Goal: Navigation & Orientation: Find specific page/section

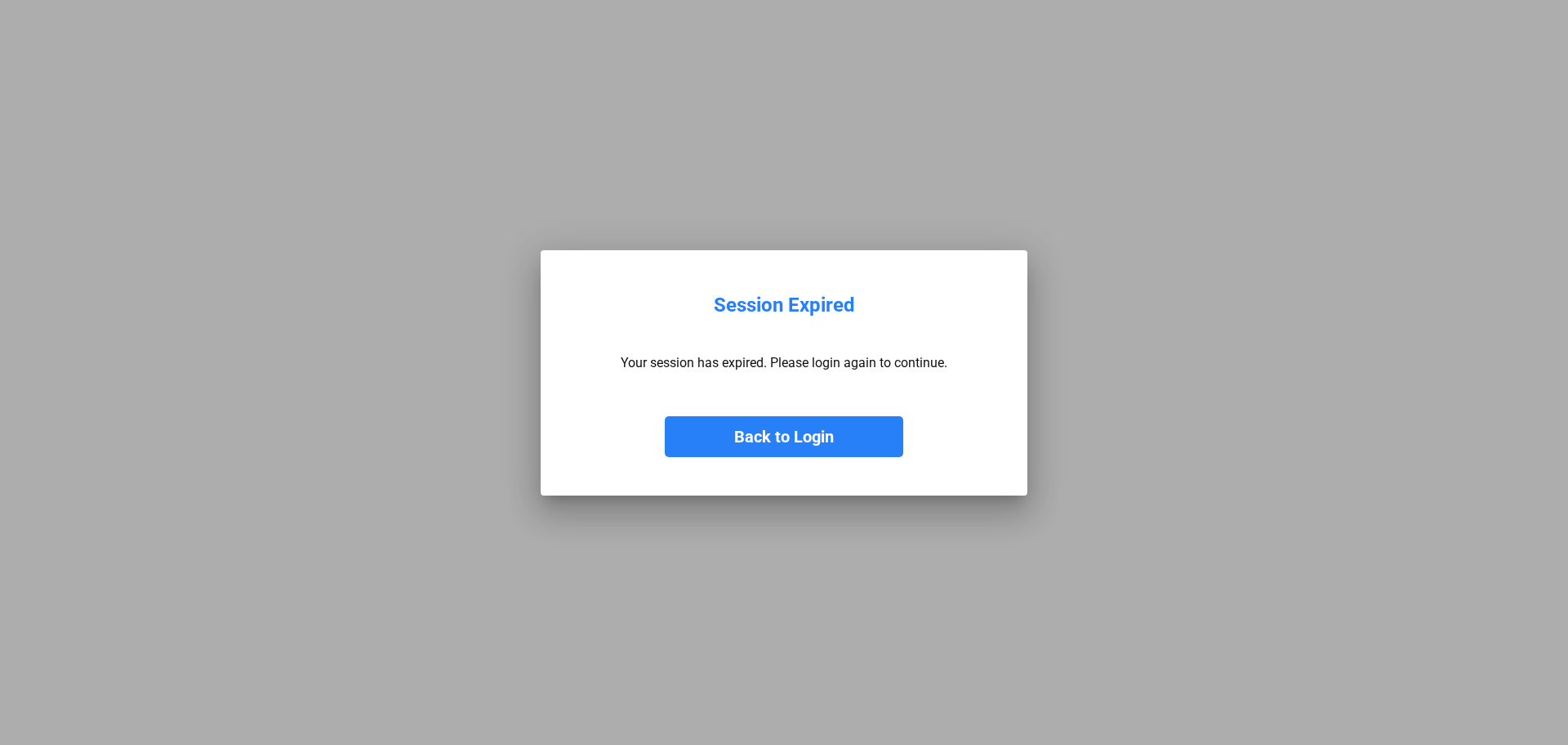
click at [847, 426] on button "Back to Login" at bounding box center [784, 436] width 239 height 40
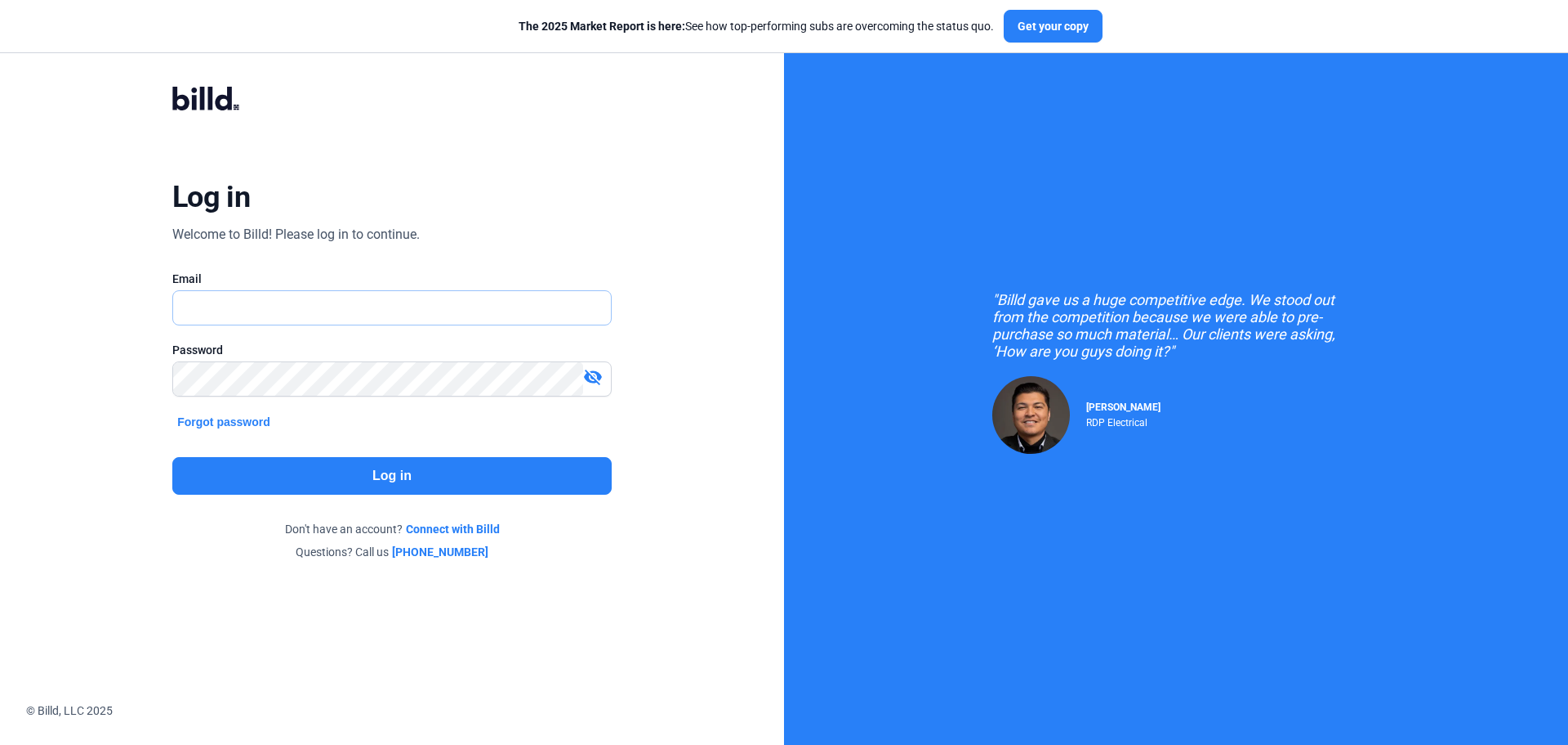
type input "[PERSON_NAME][EMAIL_ADDRESS][DOMAIN_NAME]"
click at [411, 482] on button "Log in" at bounding box center [392, 475] width 440 height 38
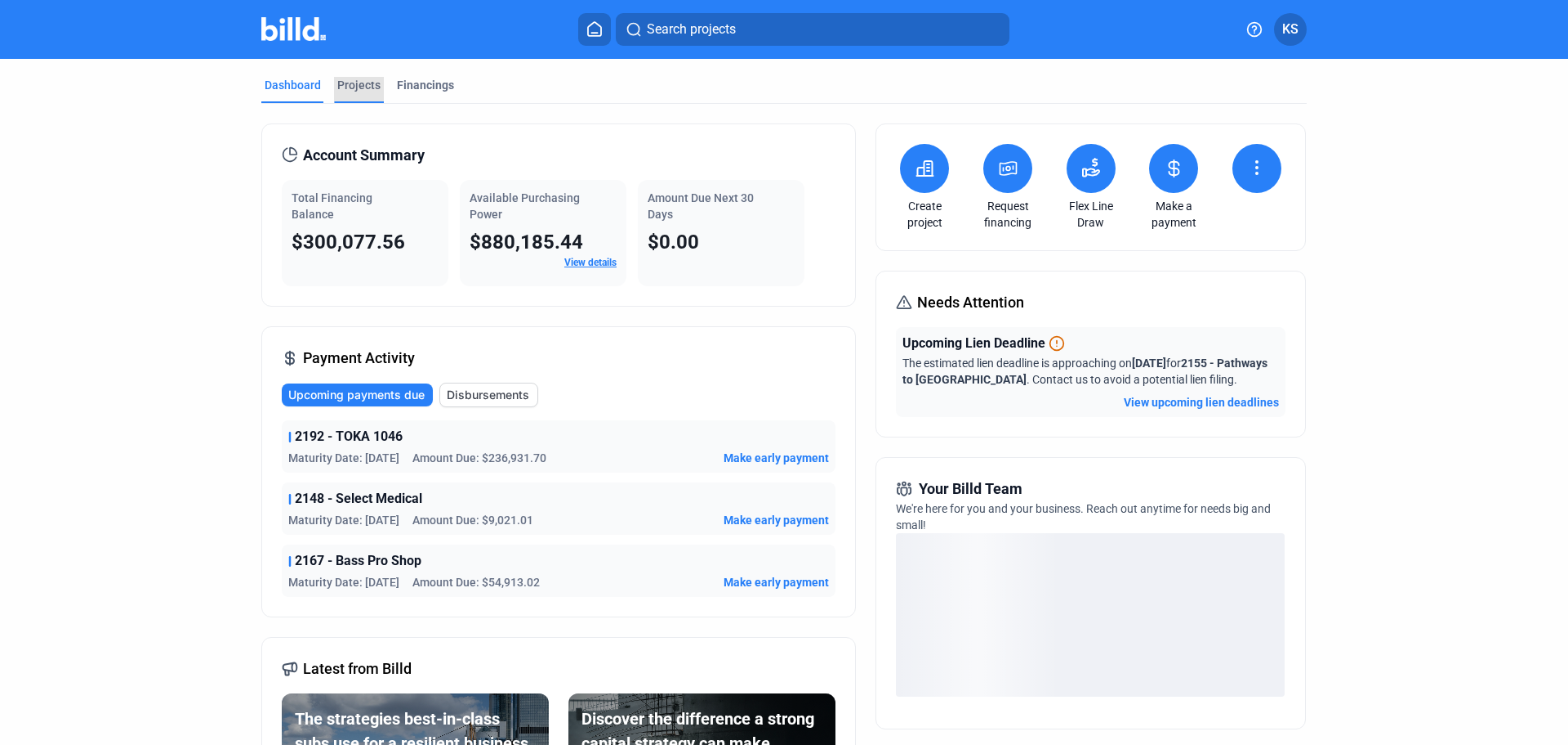
click at [355, 82] on div "Projects" at bounding box center [358, 85] width 43 height 17
